Goal: Find specific page/section: Find specific page/section

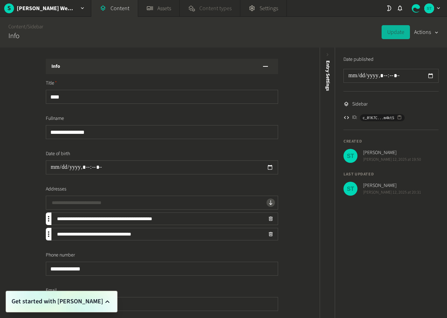
click at [198, 8] on link "Content types" at bounding box center [210, 8] width 60 height 17
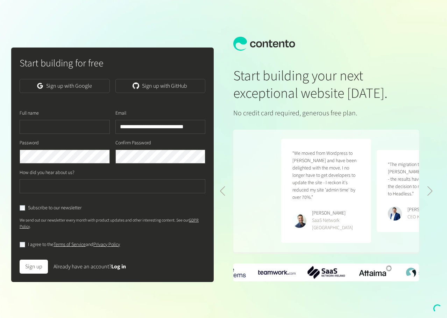
scroll to position [0, 191]
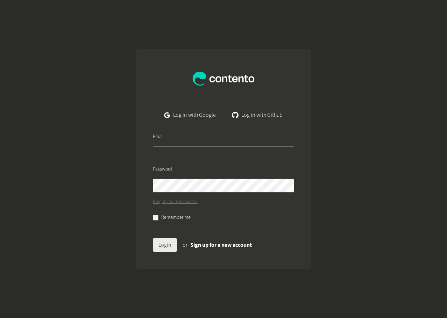
type input "**********"
click at [164, 246] on button "Login" at bounding box center [165, 245] width 24 height 14
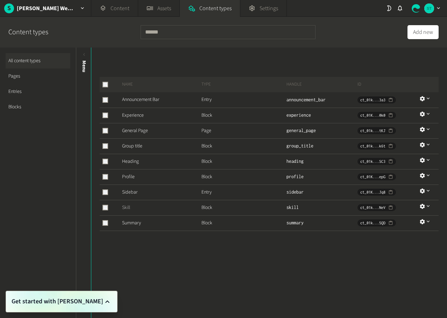
click at [126, 209] on link "Skill" at bounding box center [126, 207] width 8 height 7
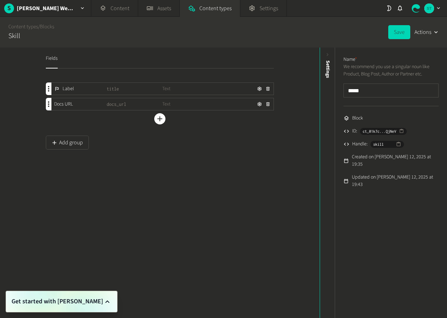
click at [110, 90] on span "title" at bounding box center [135, 88] width 56 height 7
